Goal: Transaction & Acquisition: Subscribe to service/newsletter

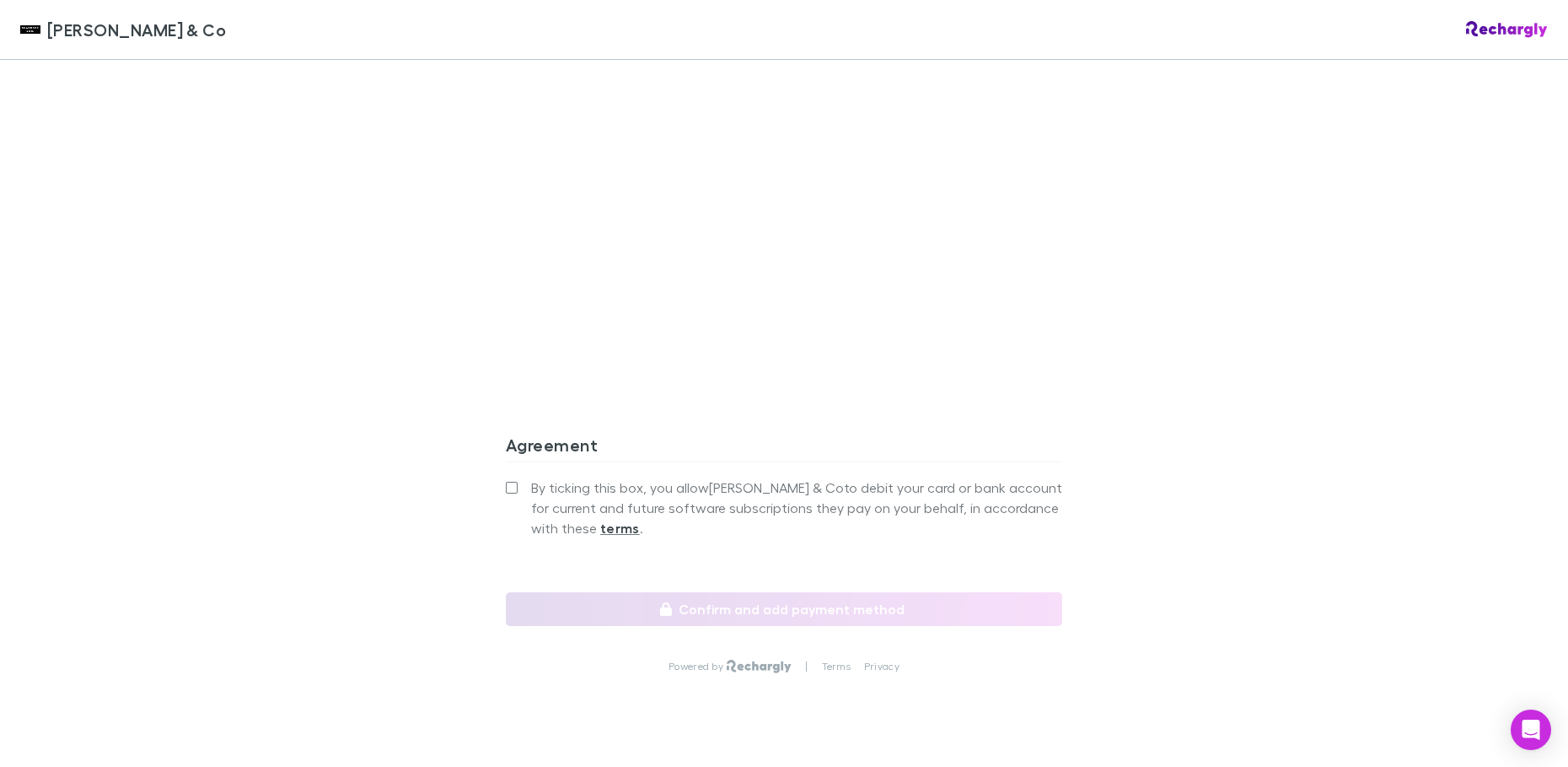
scroll to position [1380, 0]
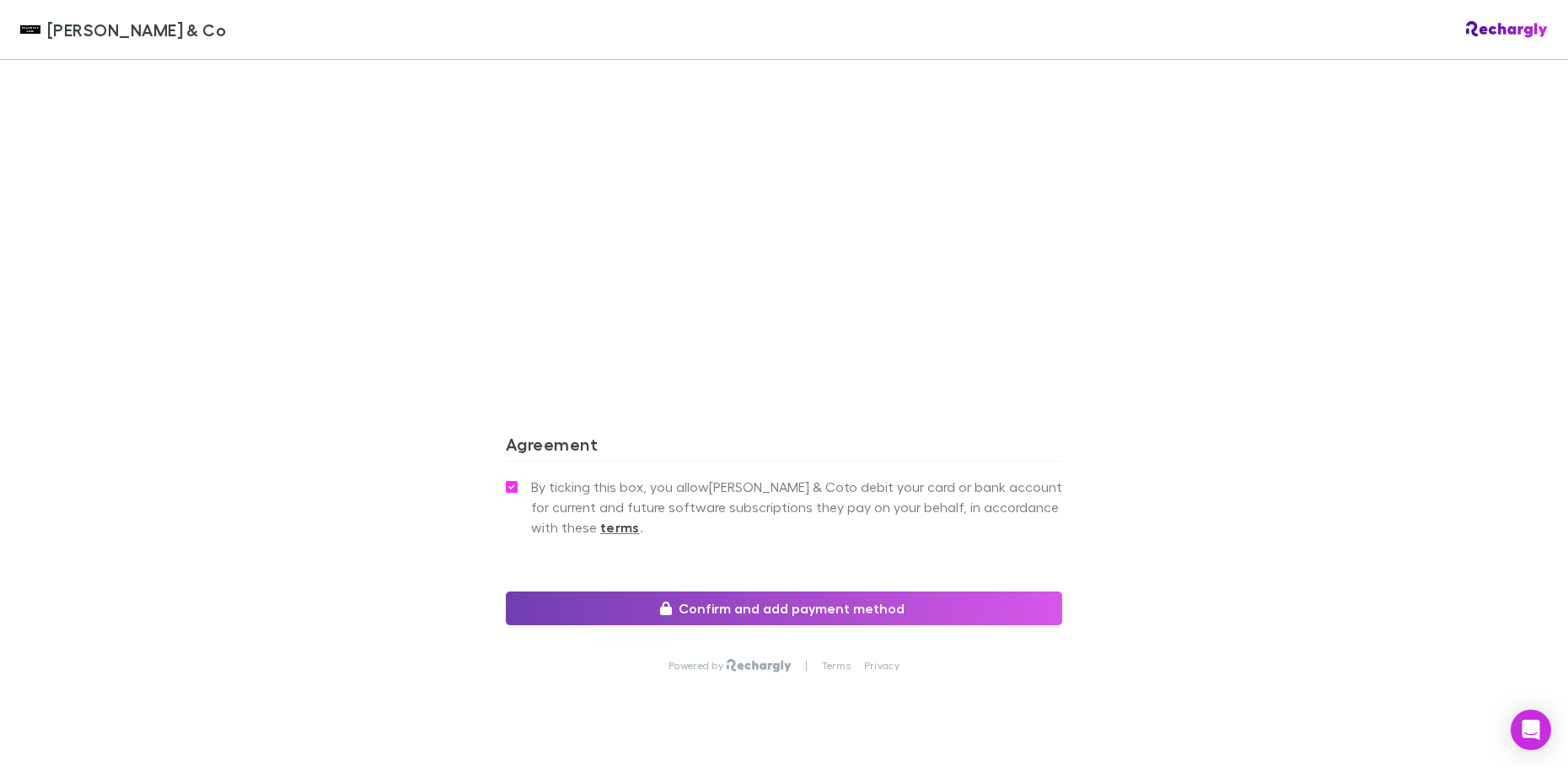
click at [719, 591] on button "Confirm and add payment method" at bounding box center [784, 608] width 556 height 34
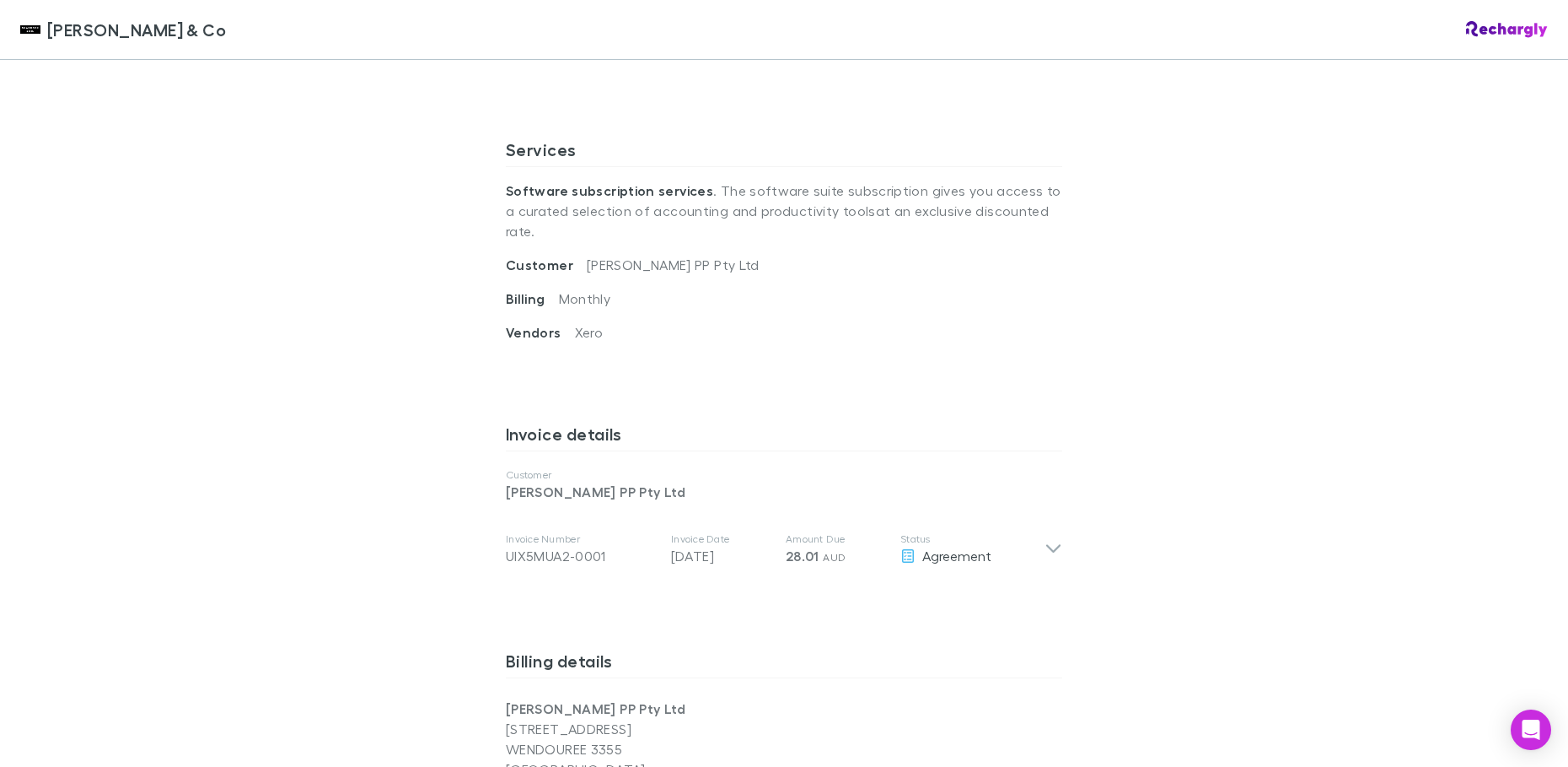
scroll to position [338, 0]
